Goal: Information Seeking & Learning: Learn about a topic

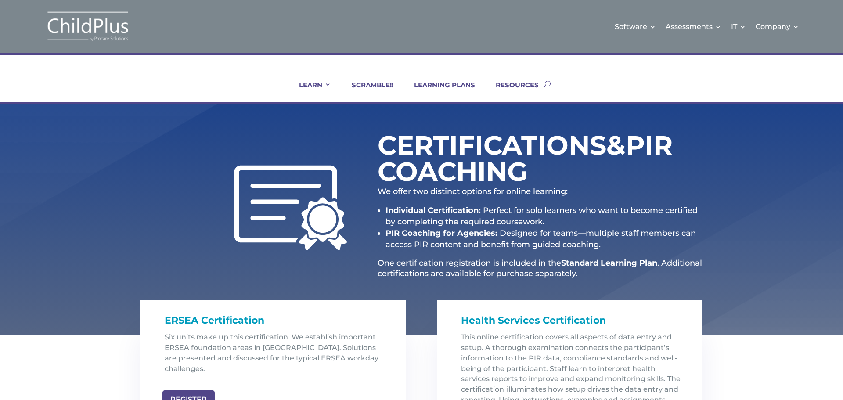
scroll to position [148, 0]
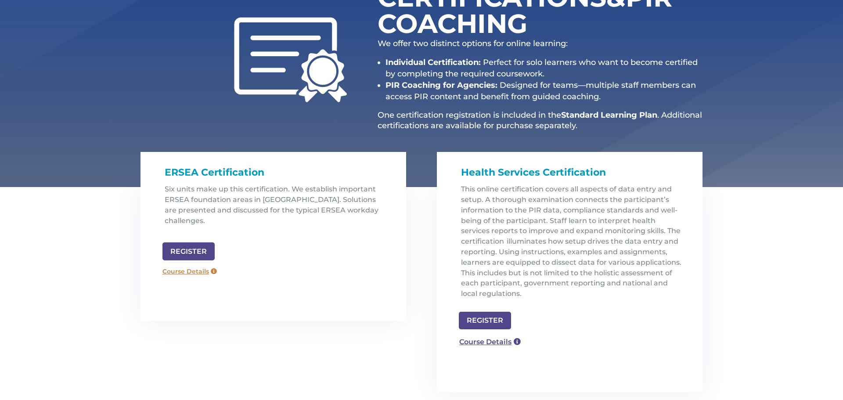
click at [183, 265] on link "Course Details" at bounding box center [189, 272] width 63 height 14
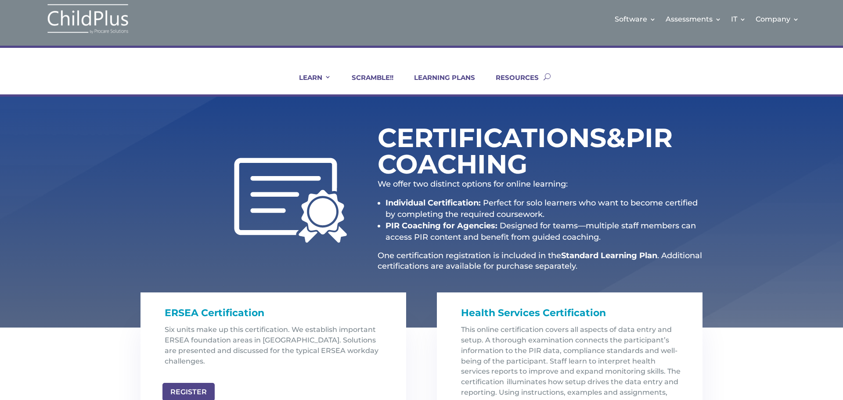
scroll to position [0, 0]
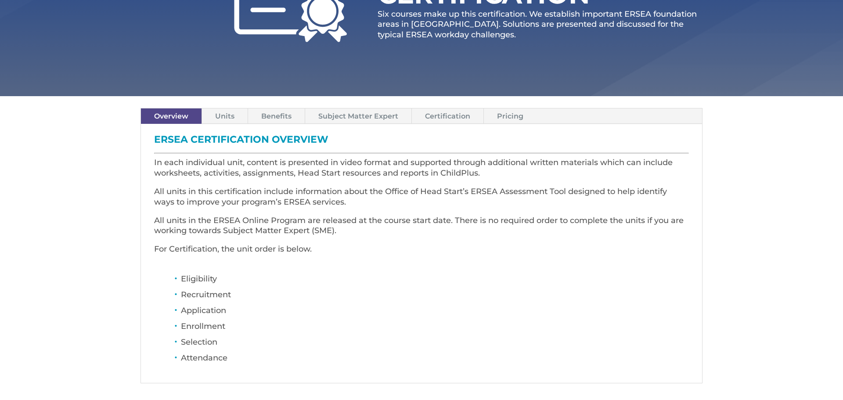
scroll to position [176, 0]
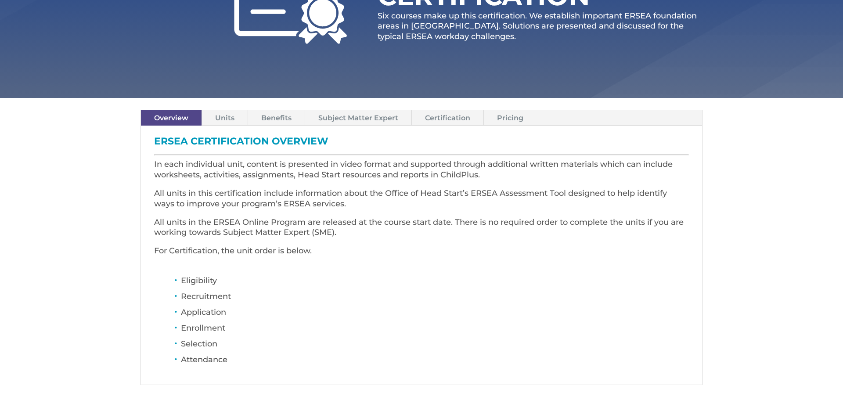
click at [221, 116] on link "Units" at bounding box center [225, 117] width 46 height 15
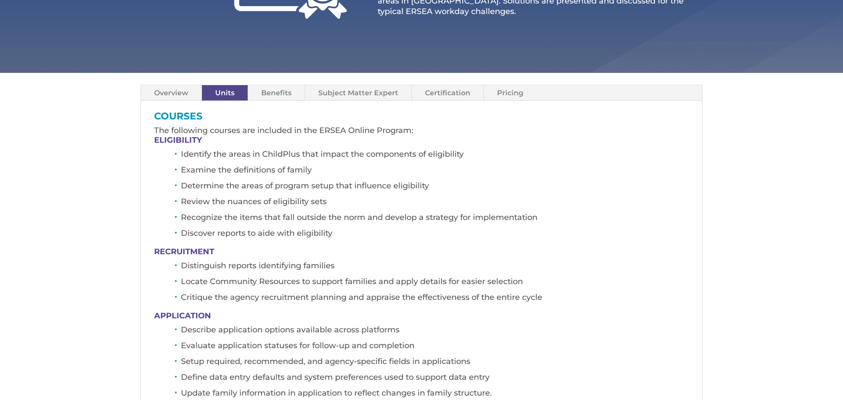
scroll to position [141, 0]
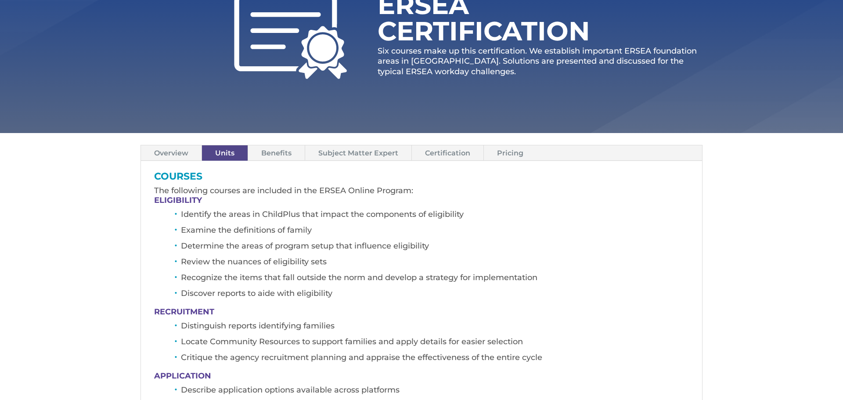
click at [278, 150] on link "Benefits" at bounding box center [276, 152] width 57 height 15
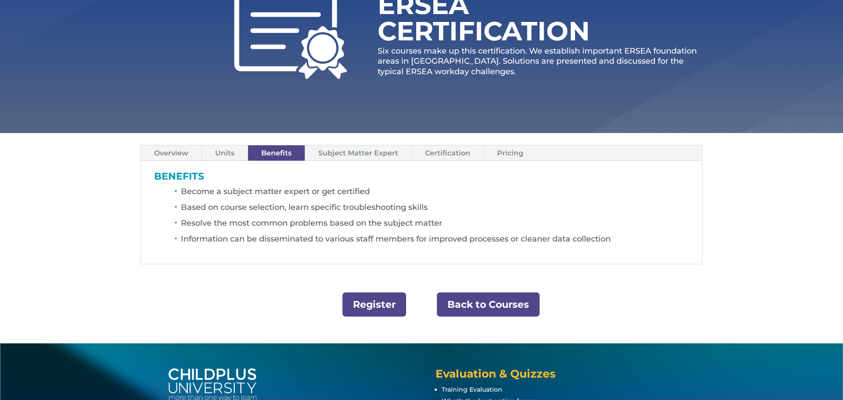
click at [371, 154] on link "Subject Matter Expert" at bounding box center [358, 152] width 106 height 15
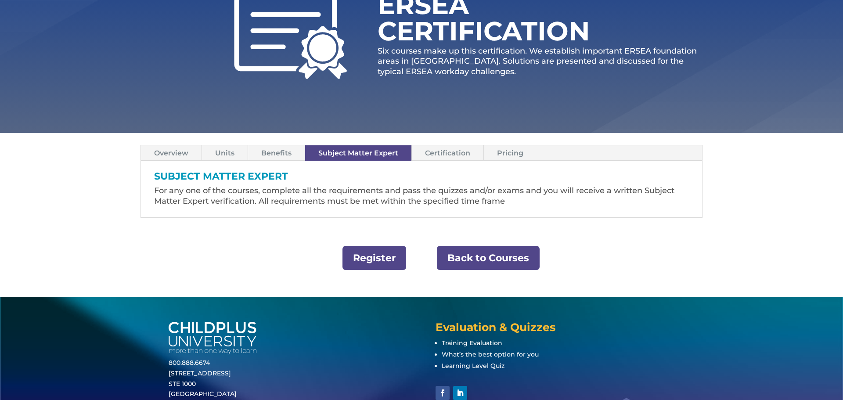
click at [457, 155] on link "Certification" at bounding box center [448, 152] width 72 height 15
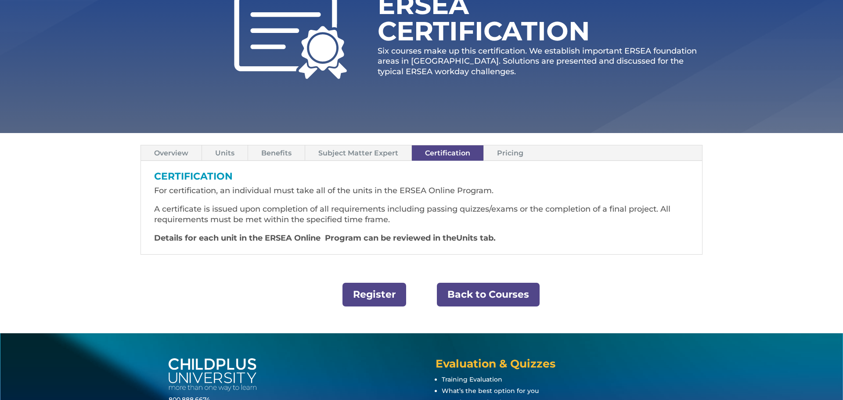
click at [512, 155] on link "Pricing" at bounding box center [510, 152] width 53 height 15
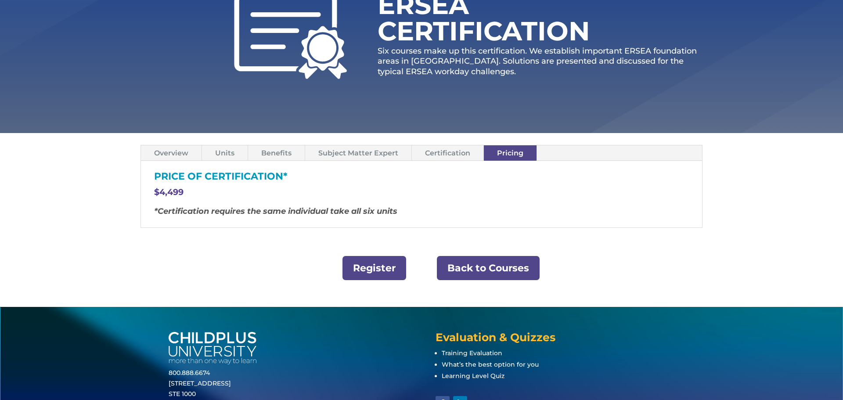
click at [173, 156] on link "Overview" at bounding box center [171, 152] width 61 height 15
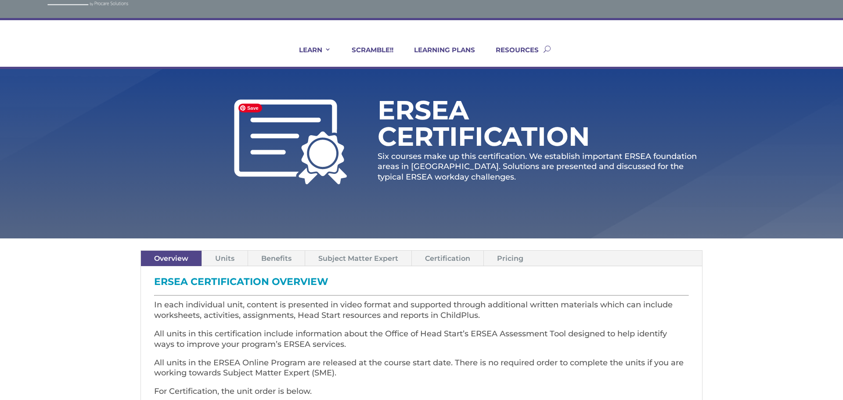
scroll to position [0, 0]
